Goal: Transaction & Acquisition: Obtain resource

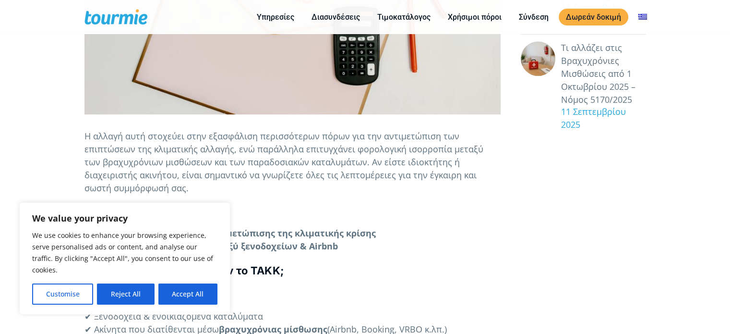
scroll to position [565, 0]
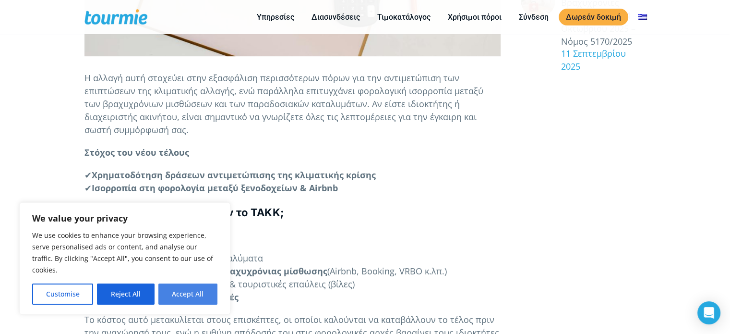
click at [207, 295] on button "Accept All" at bounding box center [187, 293] width 59 height 21
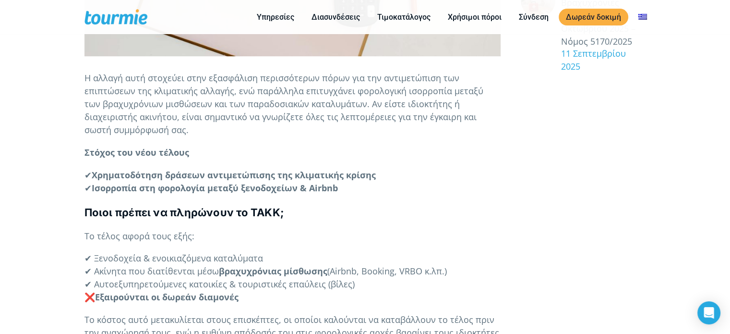
checkbox input "true"
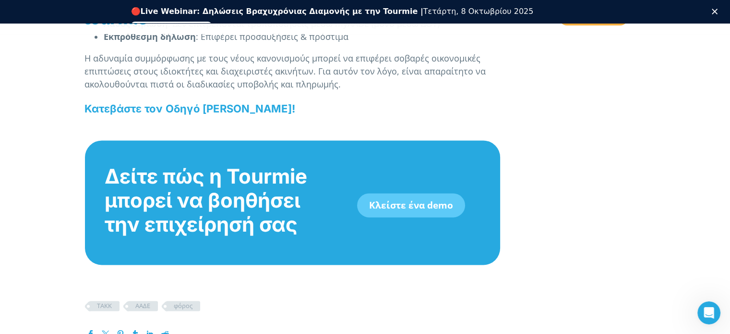
scroll to position [1396, 0]
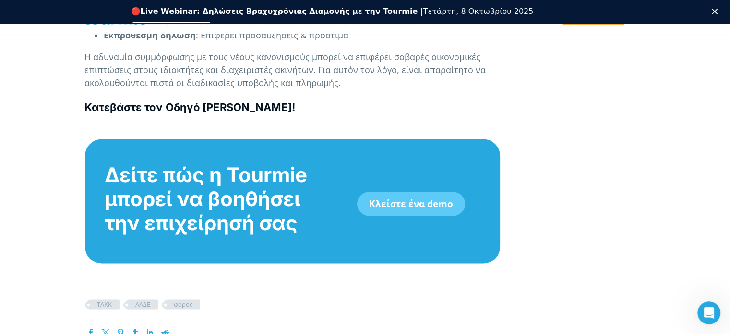
click at [204, 101] on b "Κατεβάστε τον Οδηγό Βραχυχρόνιας Μίσθωσης!" at bounding box center [189, 107] width 211 height 12
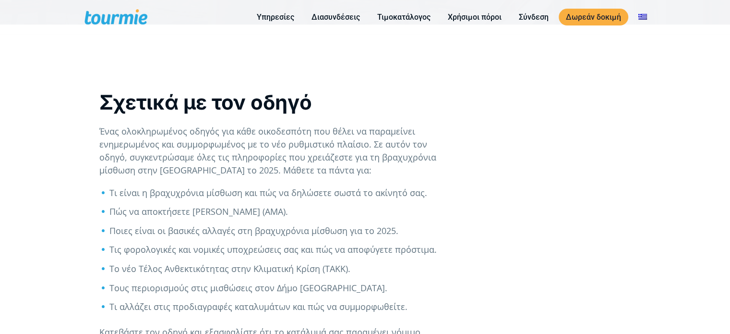
scroll to position [261, 0]
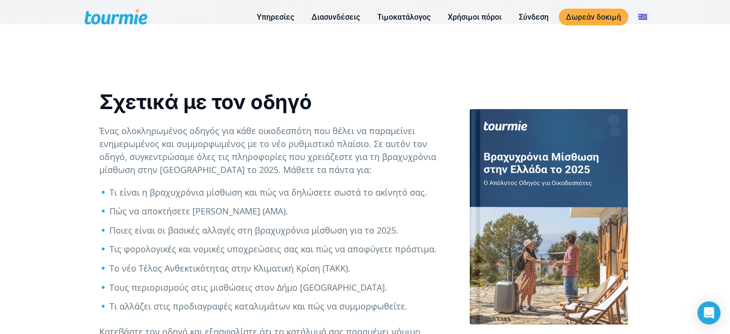
checkbox input "true"
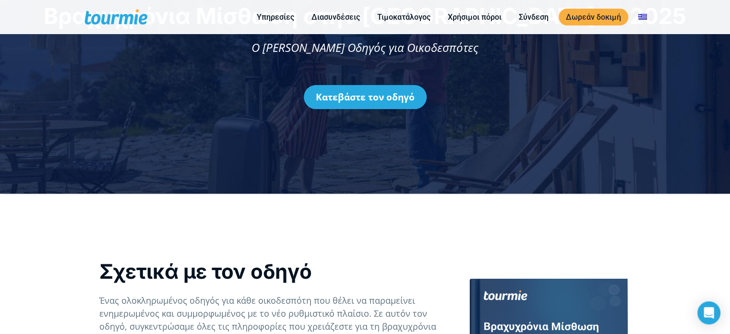
scroll to position [0, 0]
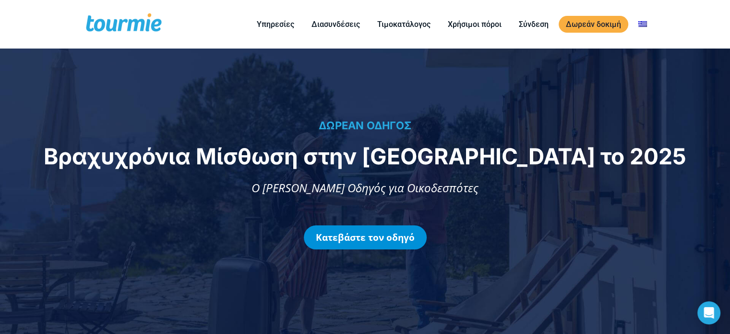
click at [359, 243] on link "Κατεβάστε τον οδηγό" at bounding box center [365, 237] width 123 height 24
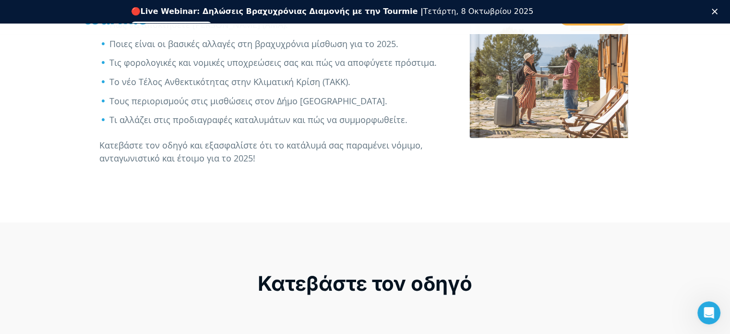
scroll to position [470, 0]
